Goal: Task Accomplishment & Management: Use online tool/utility

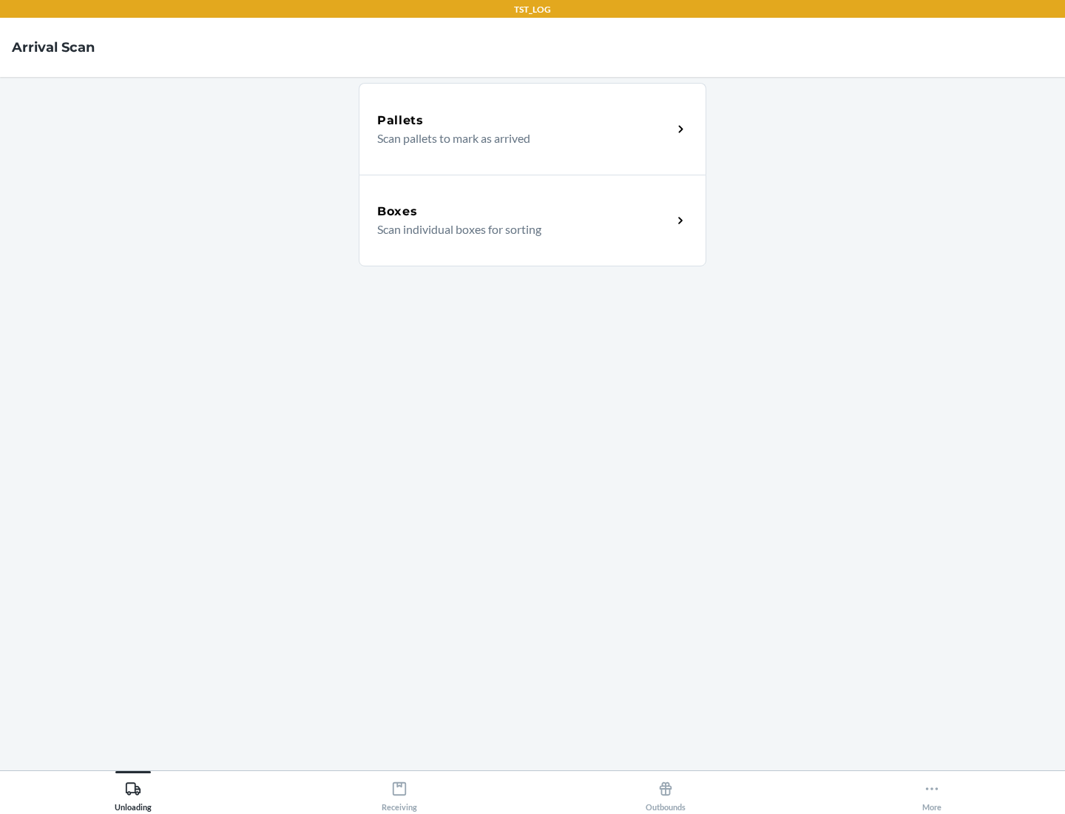
click at [524, 212] on div "Boxes" at bounding box center [524, 212] width 295 height 18
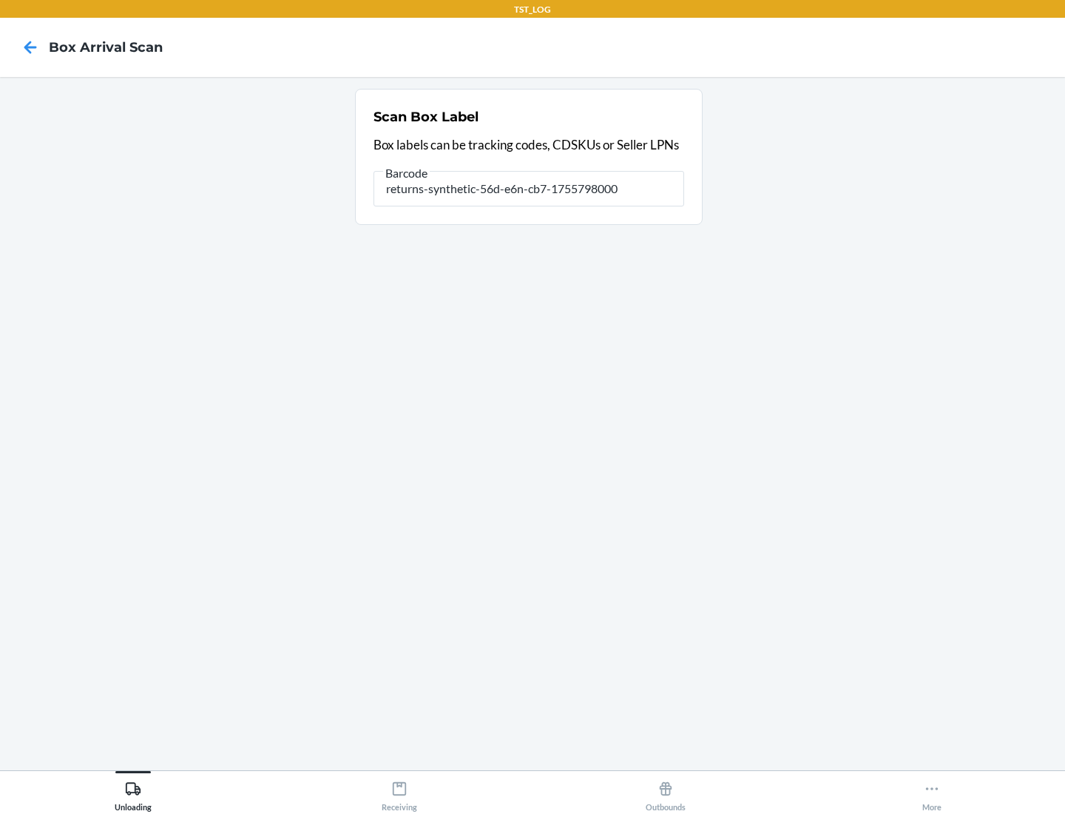
type input "returns-synthetic-56d-e6n-cb7-1755798000"
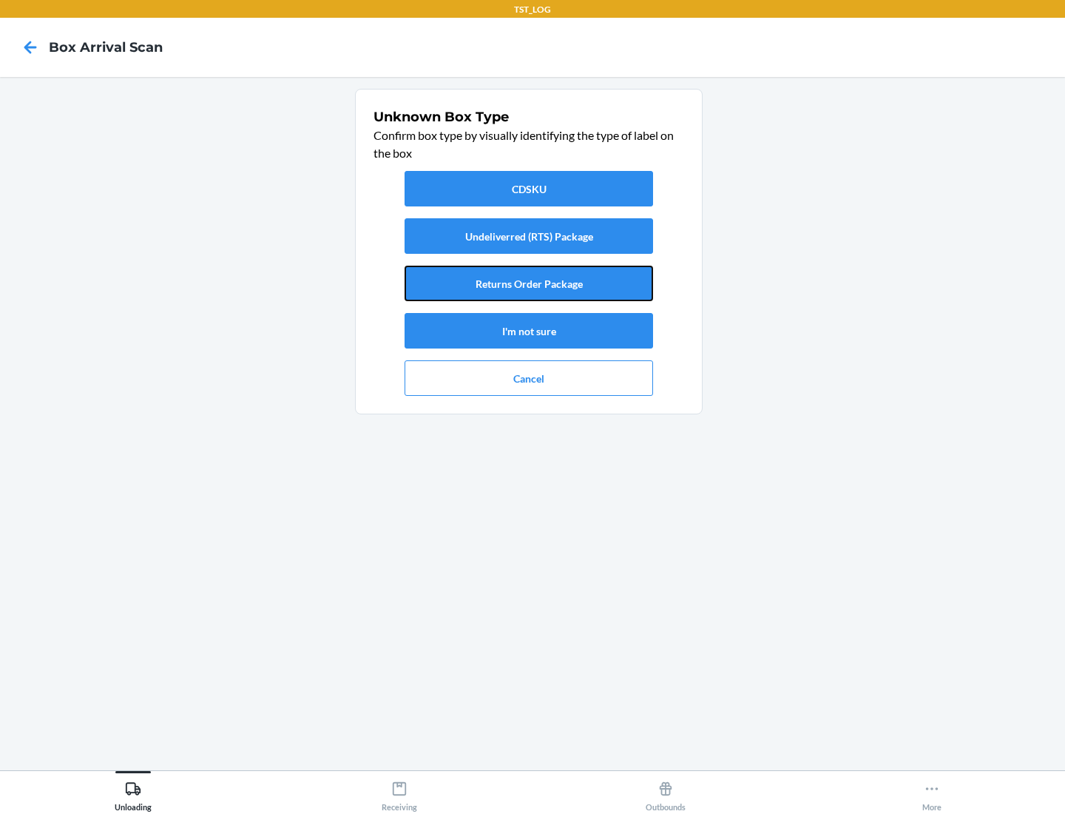
click at [529, 283] on button "Returns Order Package" at bounding box center [529, 284] width 249 height 36
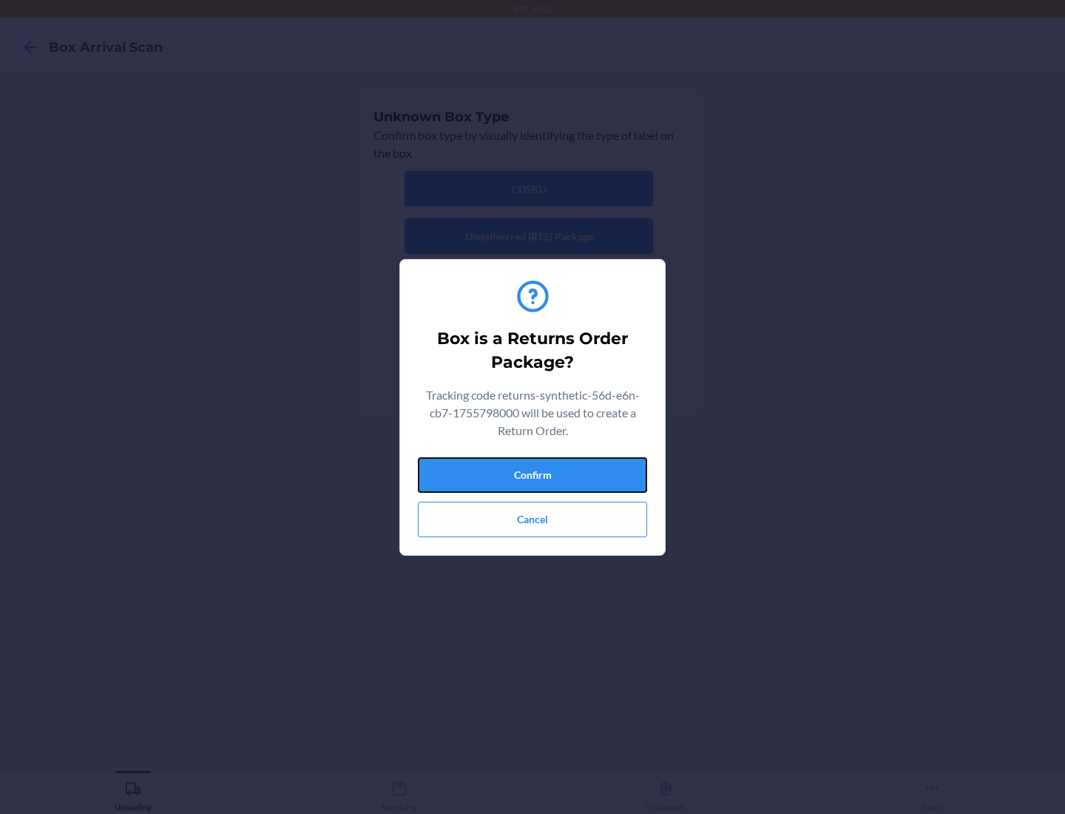
click at [533, 474] on button "Confirm" at bounding box center [532, 475] width 229 height 36
